Goal: Task Accomplishment & Management: Complete application form

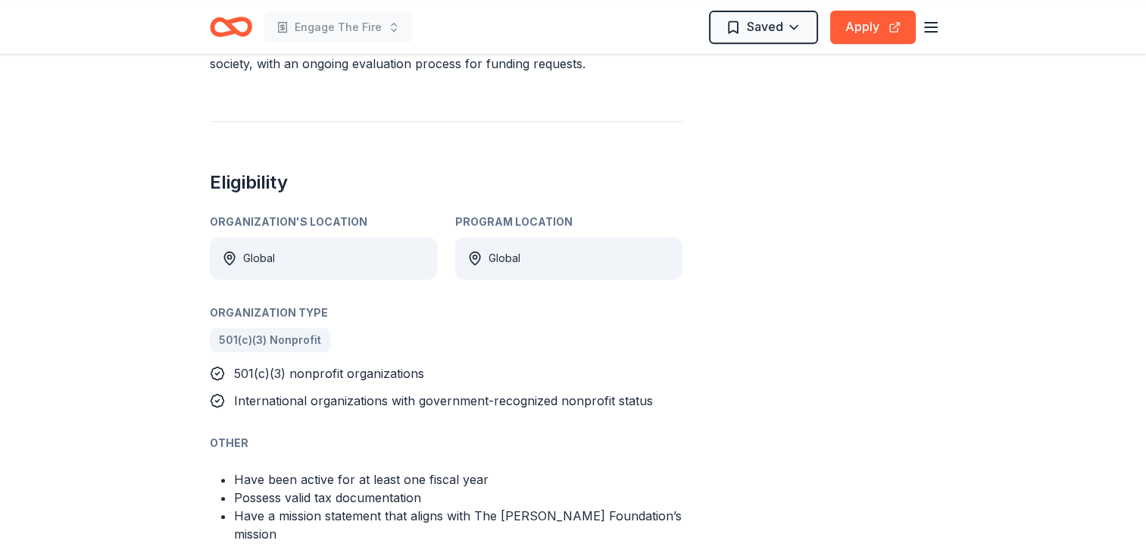
scroll to position [530, 0]
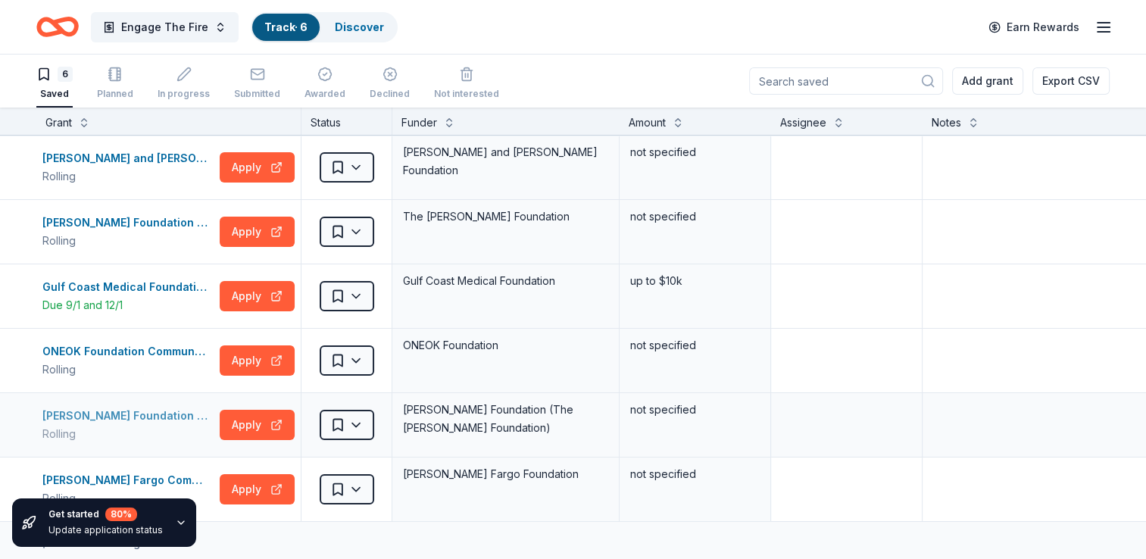
scroll to position [152, 0]
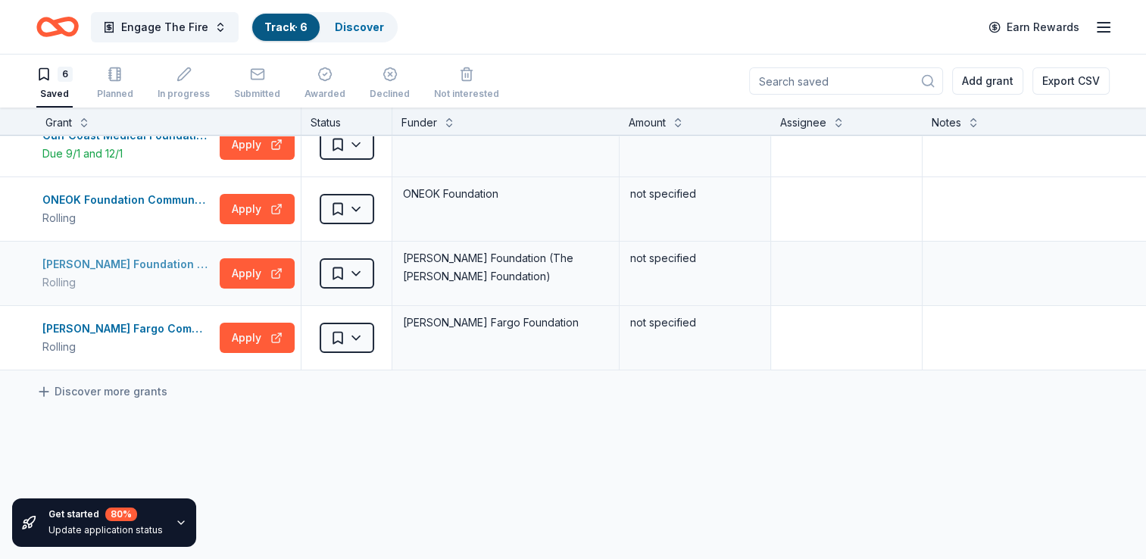
click at [175, 265] on div "[PERSON_NAME] Foundation Grant" at bounding box center [127, 264] width 171 height 18
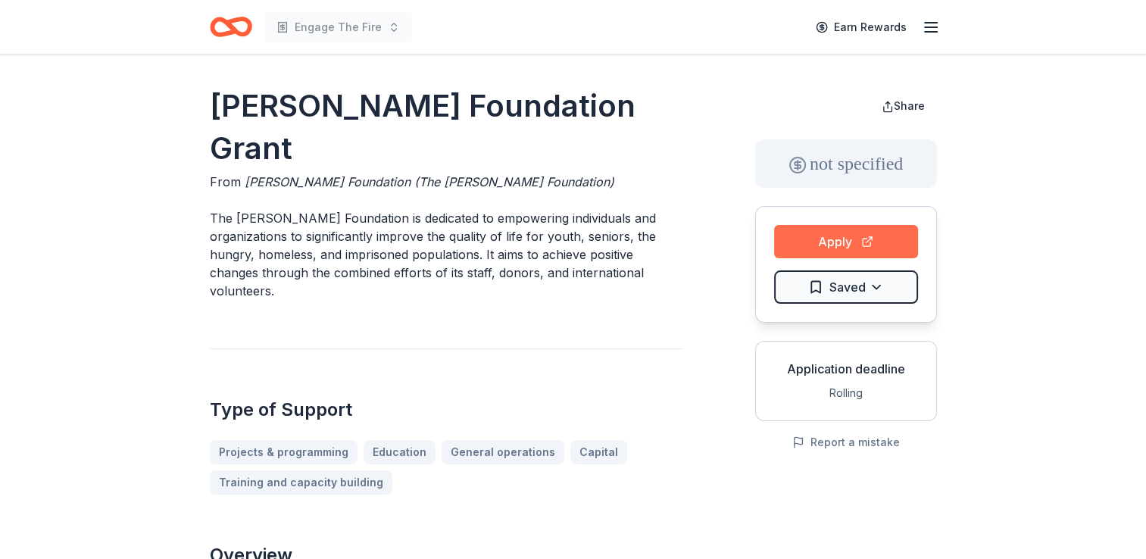
click at [805, 242] on button "Apply" at bounding box center [846, 241] width 144 height 33
